Goal: Check status: Check status

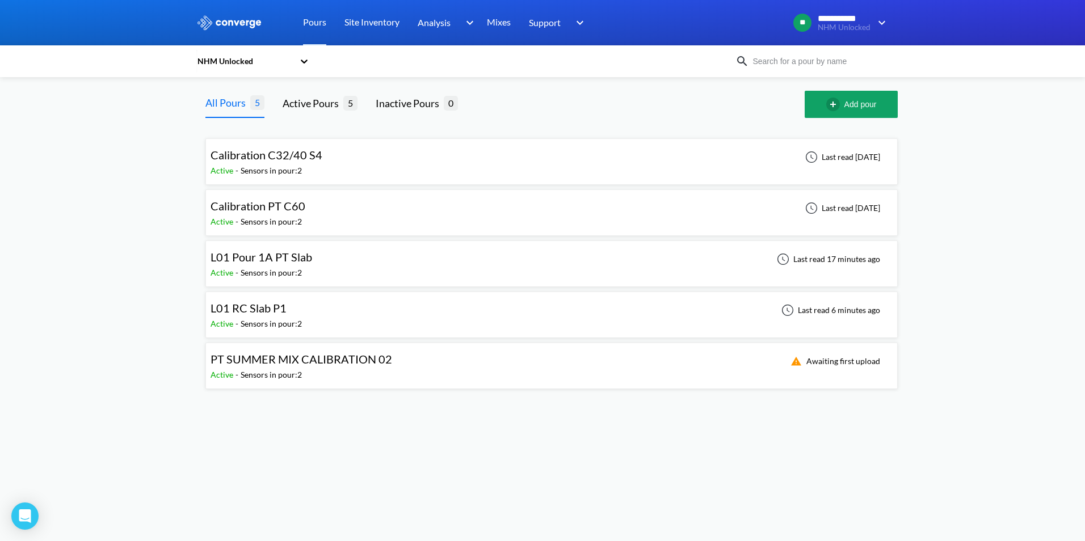
click at [317, 211] on div "Calibration PT C60 Active - Sensors in pour: 2 Last read [DATE]" at bounding box center [552, 213] width 682 height 36
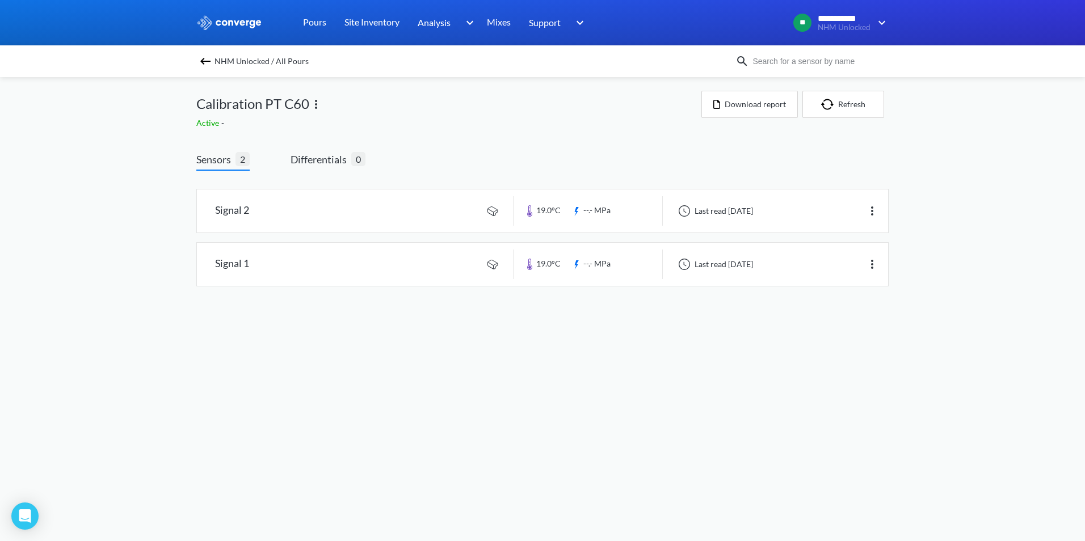
click at [317, 211] on link at bounding box center [542, 211] width 691 height 43
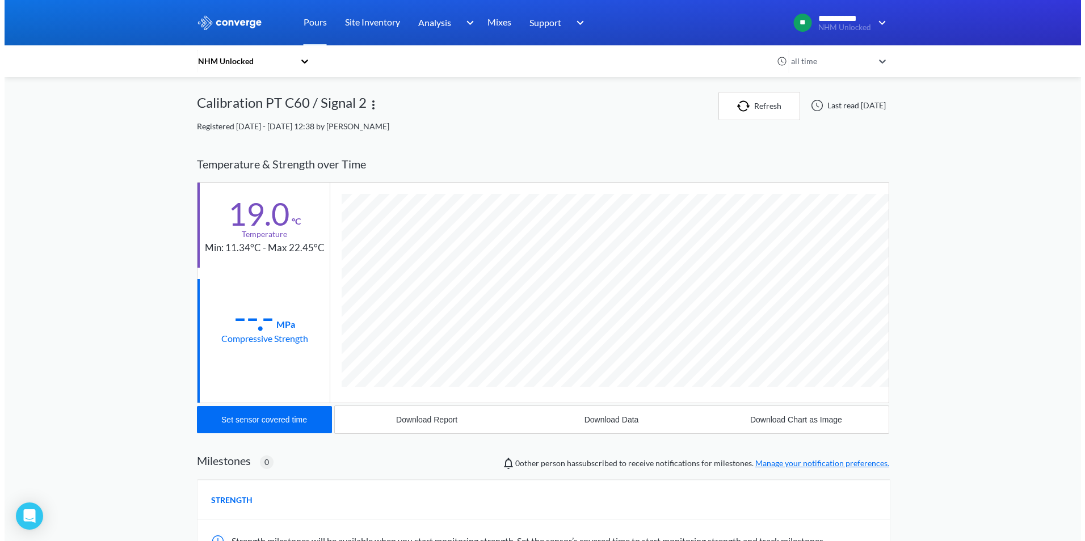
scroll to position [599, 692]
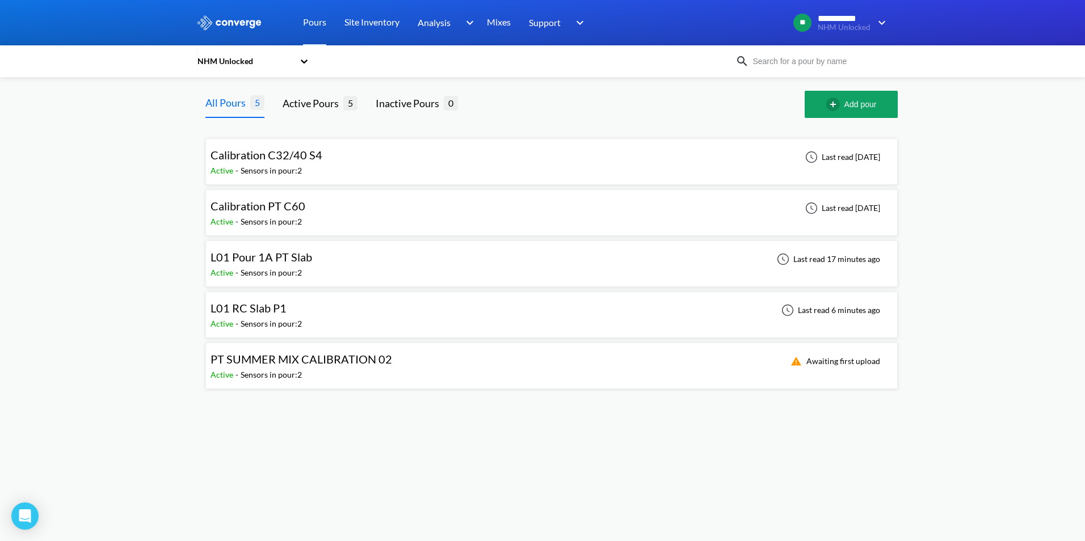
click at [298, 262] on span "L01 Pour 1A PT Slab" at bounding box center [262, 257] width 102 height 14
click at [284, 312] on span "L01 RC Slab P1" at bounding box center [249, 308] width 76 height 14
click at [333, 305] on div "L01 RC Slab P1 Active - Sensors in pour: 2 Last read 7 minutes ago" at bounding box center [552, 315] width 682 height 36
click at [306, 262] on span "L01 Pour 1A PT Slab" at bounding box center [262, 257] width 102 height 14
